Goal: Find specific page/section: Find specific page/section

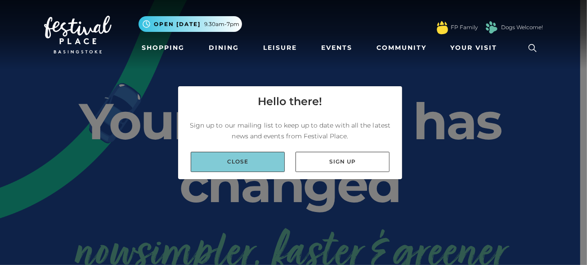
click at [246, 156] on link "Close" at bounding box center [238, 162] width 94 height 20
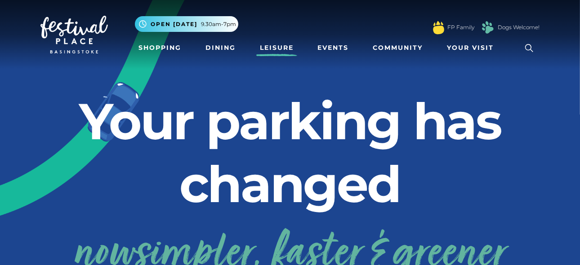
click at [281, 51] on link "Leisure" at bounding box center [276, 48] width 41 height 17
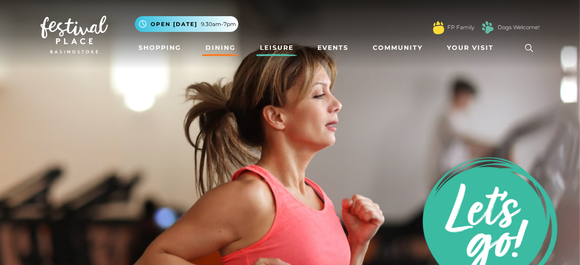
click at [212, 49] on link "Dining" at bounding box center [220, 48] width 37 height 17
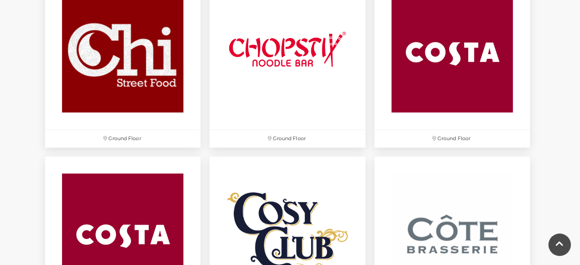
scroll to position [1171, 0]
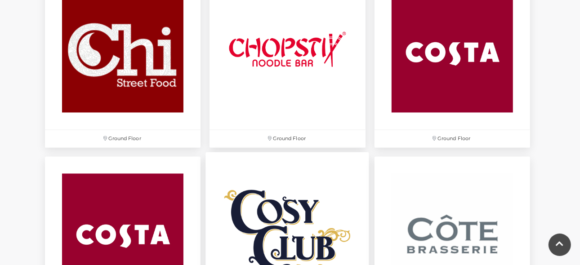
click at [295, 208] on img at bounding box center [288, 234] width 164 height 164
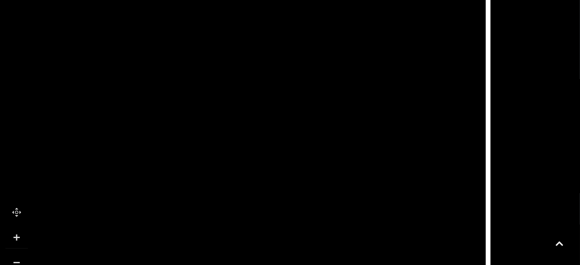
scroll to position [612, 0]
